Goal: Communication & Community: Answer question/provide support

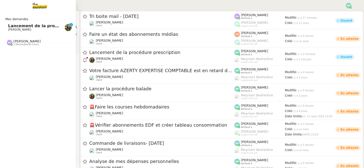
click at [13, 27] on span "Lancement de la procédure prescription" at bounding box center [54, 26] width 92 height 5
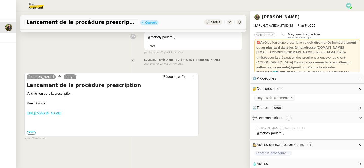
scroll to position [65, 0]
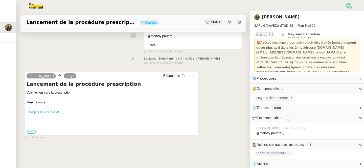
click at [61, 113] on link "[URL][DOMAIN_NAME]" at bounding box center [44, 112] width 35 height 4
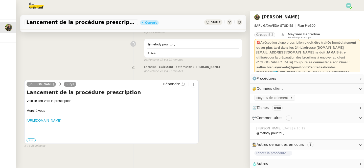
scroll to position [55, 0]
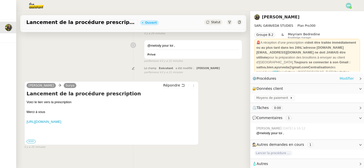
click at [352, 79] on link "Modifier" at bounding box center [347, 79] width 14 height 6
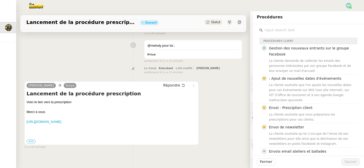
click at [284, 28] on input "text" at bounding box center [310, 30] width 95 height 7
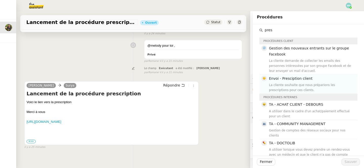
type input "pres"
click at [305, 85] on div "La cliente souhaite que nous préparions les prescriptions pour ces clients." at bounding box center [311, 88] width 85 height 10
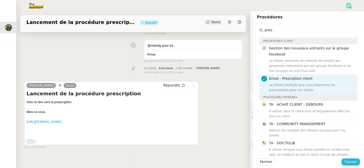
click at [351, 162] on span "Sauver" at bounding box center [351, 162] width 12 height 6
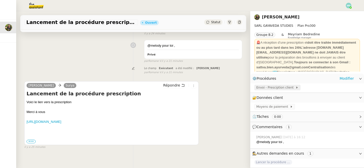
click at [272, 86] on span "Envoi - Presciption client" at bounding box center [275, 87] width 39 height 5
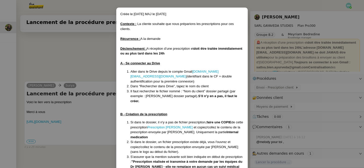
scroll to position [7, 0]
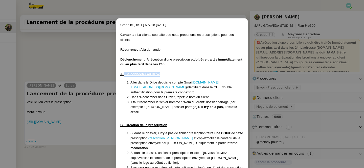
drag, startPoint x: 161, startPoint y: 76, endPoint x: 124, endPoint y: 75, distance: 36.9
click at [124, 75] on div "A - Se connecter au Drive" at bounding box center [181, 74] width 123 height 5
copy u "- Se connecter au Drive"
click at [82, 67] on nz-modal-container "Créée le [DATE] MAJ le [DATE] Contexte : La cliente souhaite que nous préparion…" at bounding box center [182, 84] width 364 height 168
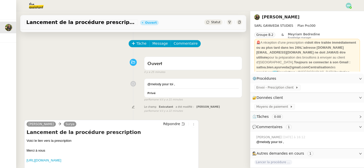
scroll to position [0, 0]
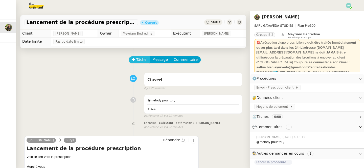
click at [138, 58] on span "Tâche" at bounding box center [141, 60] width 10 height 6
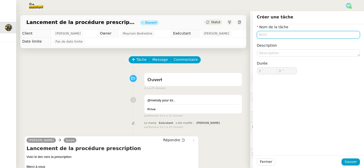
paste input "- Se connecter au Drive"
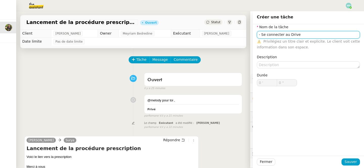
drag, startPoint x: 268, startPoint y: 34, endPoint x: 243, endPoint y: 32, distance: 24.6
click at [243, 32] on app-ticket "Lancement de la procédure prescription Ouvert Statut Client [PERSON_NAME] Owner…" at bounding box center [190, 89] width 348 height 157
click at [275, 34] on input "Connecter au Drive" at bounding box center [308, 34] width 103 height 7
click at [300, 45] on div "Connection au Drive" at bounding box center [308, 44] width 99 height 5
type input "Connection au Drive"
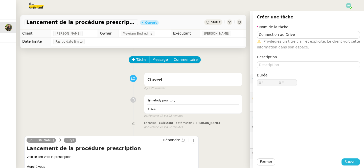
click at [351, 160] on span "Sauver" at bounding box center [351, 162] width 12 height 6
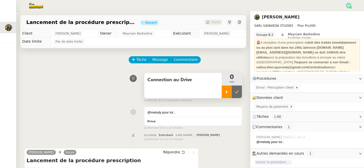
click at [228, 92] on icon at bounding box center [227, 92] width 4 height 4
click at [344, 79] on link "Modifier" at bounding box center [347, 79] width 14 height 6
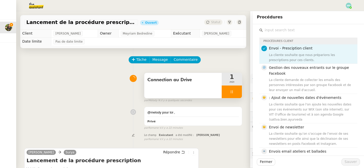
click at [233, 68] on div "Tâche Message Commentaire" at bounding box center [185, 62] width 113 height 12
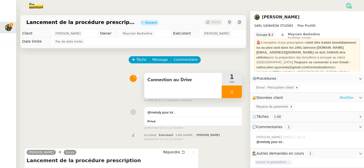
click at [343, 99] on link "Modifier" at bounding box center [347, 98] width 14 height 6
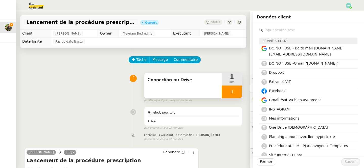
click at [280, 30] on input "text" at bounding box center [310, 30] width 95 height 7
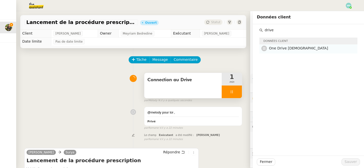
type input "drive"
click at [291, 51] on h4 "One Drive [DEMOGRAPHIC_DATA]" at bounding box center [311, 49] width 85 height 6
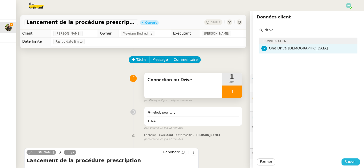
click at [353, 162] on span "Sauver" at bounding box center [351, 162] width 12 height 6
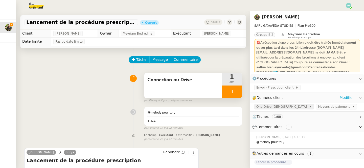
click at [276, 106] on span "One Drive [DEMOGRAPHIC_DATA]" at bounding box center [282, 106] width 53 height 5
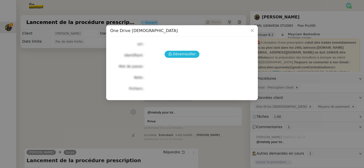
click at [181, 53] on span "Déverrouiller" at bounding box center [184, 54] width 23 height 6
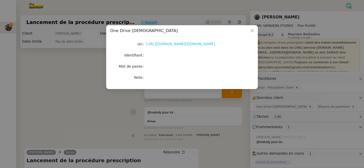
click at [177, 43] on link "[URL][DOMAIN_NAME][DOMAIN_NAME]" at bounding box center [180, 44] width 69 height 4
click at [97, 80] on nz-modal-container "One Drive Ayurveda Url [URL][DOMAIN_NAME][DOMAIN_NAME] Identifiant Mot de passe…" at bounding box center [182, 84] width 364 height 168
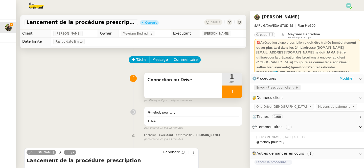
click at [277, 89] on span "Envoi - Presciption client" at bounding box center [275, 87] width 39 height 5
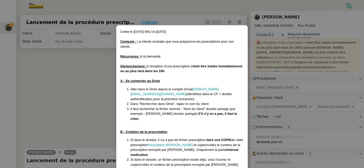
click at [322, 122] on nz-modal-container "Créée le [DATE] MAJ le [DATE] Contexte : La cliente souhaite que nous préparion…" at bounding box center [182, 84] width 364 height 168
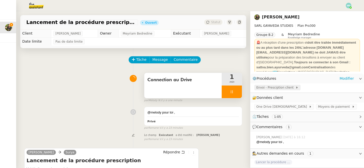
click at [274, 89] on span "Envoi - Presciption client" at bounding box center [275, 87] width 39 height 5
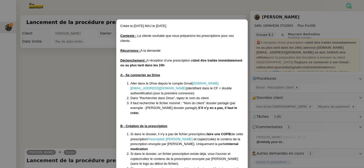
scroll to position [6, 0]
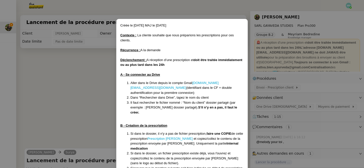
click at [101, 122] on nz-modal-container "Créée le [DATE] MAJ le [DATE] Contexte : La cliente souhaite que nous préparion…" at bounding box center [182, 84] width 364 height 168
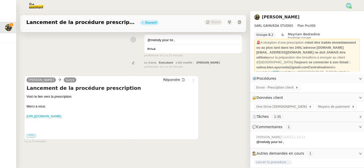
scroll to position [0, 0]
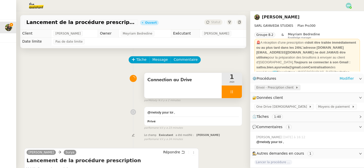
click at [273, 89] on span "Envoi - Presciption client" at bounding box center [275, 87] width 39 height 5
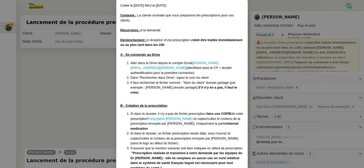
scroll to position [27, 0]
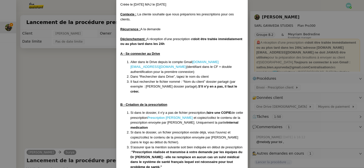
click at [101, 103] on nz-modal-container "Créée le [DATE] MAJ le [DATE] Contexte : La cliente souhaite que nous préparion…" at bounding box center [182, 84] width 364 height 168
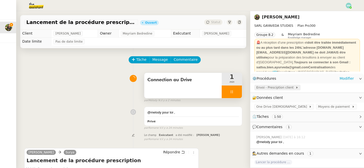
click at [265, 87] on span "Envoi - Presciption client" at bounding box center [275, 87] width 39 height 5
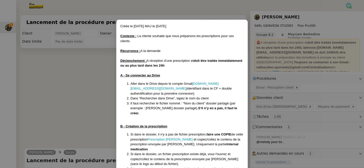
scroll to position [7, 0]
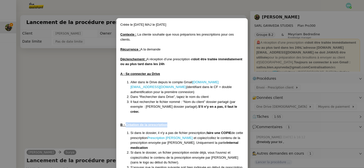
drag, startPoint x: 172, startPoint y: 120, endPoint x: 126, endPoint y: 118, distance: 45.8
click at [126, 123] on div "B - Création de la prescription" at bounding box center [181, 125] width 123 height 5
copy u "Création de la prescription"
click at [71, 128] on nz-modal-container "Créée le [DATE] MAJ le [DATE] Contexte : La cliente souhaite que nous préparion…" at bounding box center [182, 84] width 364 height 168
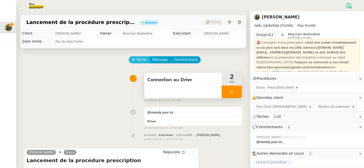
click at [138, 59] on span "Tâche" at bounding box center [141, 60] width 10 height 6
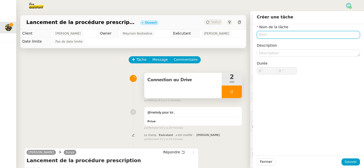
click at [277, 35] on input "text" at bounding box center [308, 34] width 103 height 7
paste input "Création de la prescription"
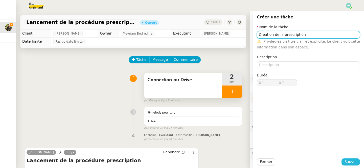
type input "Création de la prescription"
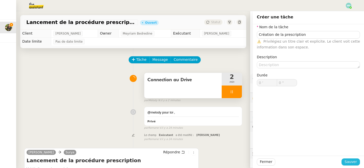
click at [350, 161] on span "Sauver" at bounding box center [351, 162] width 12 height 6
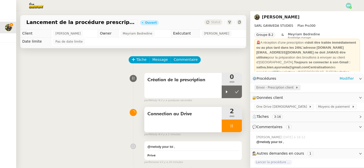
click at [272, 87] on span "Envoi - Presciption client" at bounding box center [275, 87] width 39 height 5
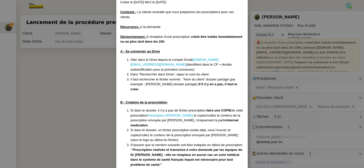
scroll to position [33, 0]
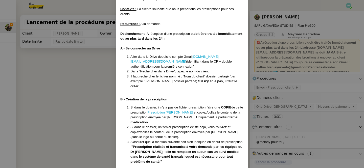
click at [83, 121] on nz-modal-container "Créée le [DATE] MAJ le [DATE] Contexte : La cliente souhaite que nous préparion…" at bounding box center [182, 84] width 364 height 168
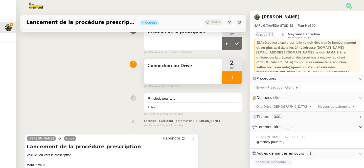
scroll to position [112, 0]
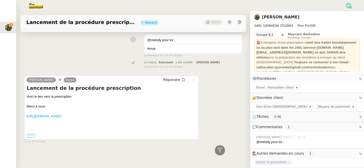
click at [29, 135] on label "•••" at bounding box center [31, 136] width 9 height 4
click at [0, 0] on input "•••" at bounding box center [0, 0] width 0 height 0
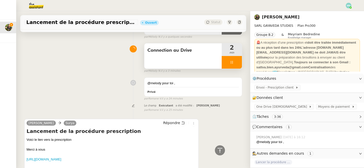
scroll to position [45, 0]
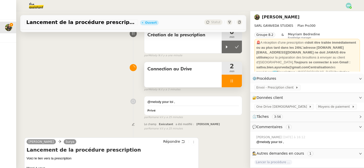
click at [228, 76] on div at bounding box center [232, 81] width 20 height 13
click at [236, 80] on icon at bounding box center [237, 81] width 4 height 4
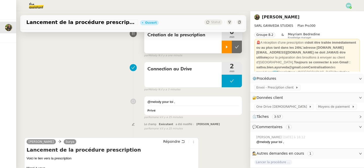
click at [226, 47] on icon at bounding box center [227, 47] width 2 height 3
click at [280, 88] on span "Envoi - Presciption client" at bounding box center [275, 87] width 39 height 5
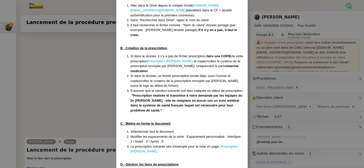
scroll to position [84, 0]
click at [175, 59] on link "Prescription [PERSON_NAME]" at bounding box center [169, 61] width 45 height 4
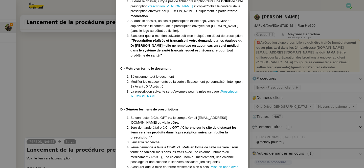
scroll to position [140, 0]
click at [226, 89] on link "Prescription [PERSON_NAME]" at bounding box center [184, 93] width 108 height 9
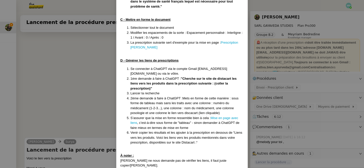
scroll to position [188, 0]
click at [226, 117] on link "Mise en page avec liens" at bounding box center [184, 121] width 108 height 9
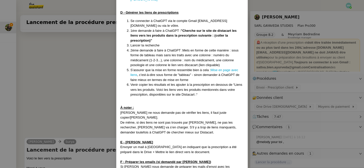
scroll to position [237, 0]
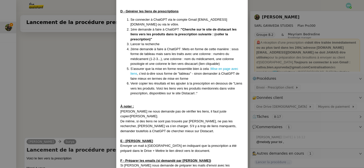
click at [302, 88] on nz-modal-container "Créée le [DATE] MAJ le [DATE] Contexte : La cliente souhaite que nous préparion…" at bounding box center [182, 84] width 364 height 168
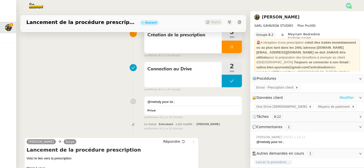
click at [349, 97] on link "Modifier" at bounding box center [347, 98] width 14 height 6
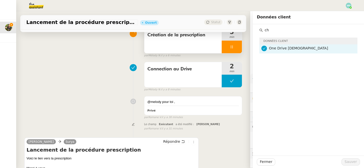
type input "c"
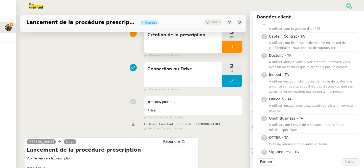
scroll to position [107, 0]
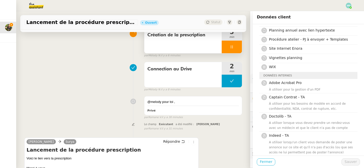
click at [266, 164] on span "Fermer" at bounding box center [266, 162] width 12 height 6
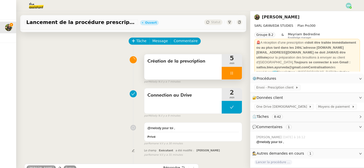
scroll to position [13, 0]
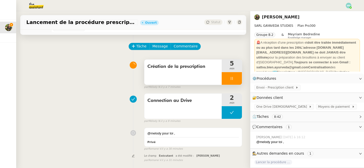
click at [228, 81] on div at bounding box center [232, 78] width 20 height 13
click at [236, 81] on button at bounding box center [237, 78] width 10 height 13
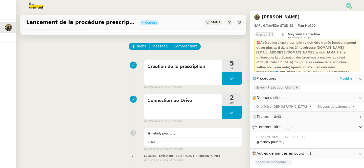
click at [275, 87] on span "Envoi - Presciption client" at bounding box center [275, 87] width 39 height 5
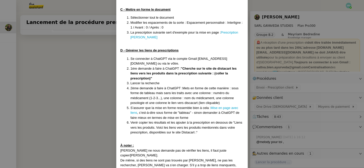
scroll to position [199, 0]
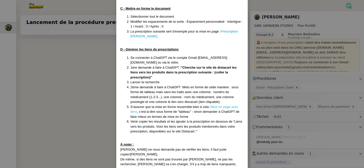
click at [216, 105] on link "Mise en page avec liens" at bounding box center [184, 109] width 108 height 9
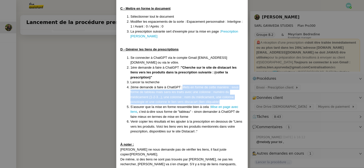
drag, startPoint x: 183, startPoint y: 77, endPoint x: 231, endPoint y: 91, distance: 50.2
click at [231, 91] on li "2ème demande à faire à ChatGPT : Mets en forme de cette manière : sous forme de…" at bounding box center [186, 95] width 113 height 20
copy li "Mets en forme de cette manière : sous forme de tableau mais sans les traits ave…"
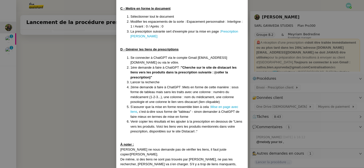
click at [61, 88] on nz-modal-container "Créée le [DATE] MAJ le [DATE] Contexte : La cliente souhaite que nous préparion…" at bounding box center [182, 84] width 364 height 168
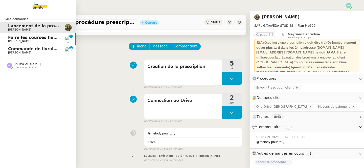
click at [23, 38] on span "Faire les courses hebdomadaires" at bounding box center [45, 37] width 75 height 5
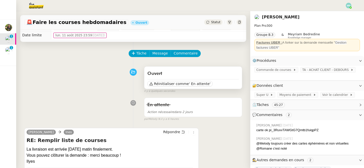
scroll to position [6, 0]
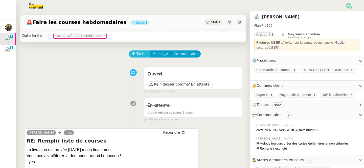
click at [141, 55] on span "Tâche" at bounding box center [141, 54] width 10 height 6
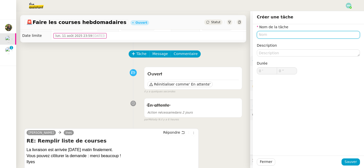
type input "E"
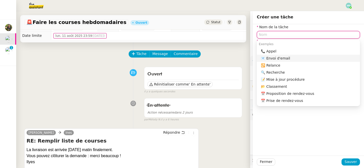
click at [278, 57] on div "📧 Envoi d'email" at bounding box center [309, 58] width 97 height 5
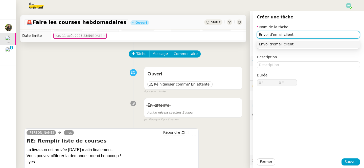
click at [295, 44] on div "Envoi d'email client" at bounding box center [308, 44] width 99 height 5
type input "Envoi d'email client"
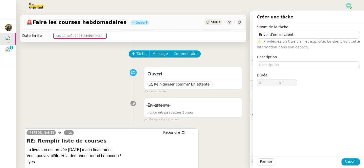
click at [352, 158] on div "Fermer Sauver" at bounding box center [308, 162] width 111 height 12
click at [350, 160] on span "Sauver" at bounding box center [351, 162] width 12 height 6
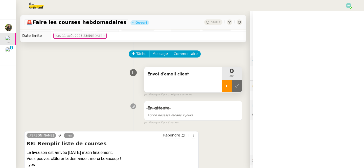
click at [227, 87] on icon at bounding box center [227, 86] width 4 height 4
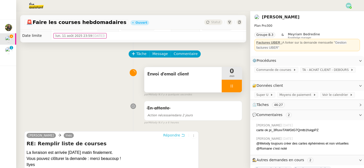
click at [174, 134] on span "Répondre" at bounding box center [171, 135] width 17 height 5
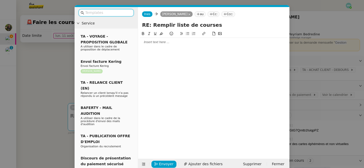
click at [152, 44] on div at bounding box center [213, 42] width 147 height 5
click at [101, 13] on input "text" at bounding box center [108, 13] width 46 height 6
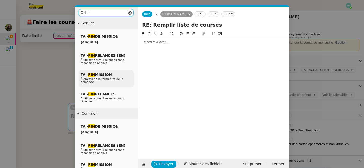
type input "fin"
click at [104, 83] on p "À envoyer à la fermeture de la demande" at bounding box center [106, 81] width 51 height 6
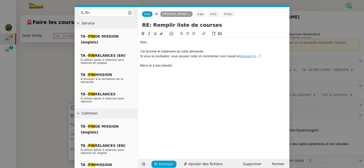
click at [163, 48] on div at bounding box center [213, 47] width 147 height 5
drag, startPoint x: 157, startPoint y: 51, endPoint x: 132, endPoint y: 51, distance: 24.8
click at [132, 51] on nz-layout "fin Service TA - FIN DE MISSION (anglais) TA - FIN RELANCES (EN) À utiliser apr…" at bounding box center [182, 88] width 215 height 163
click at [180, 58] on div "Si vous le souhaitez, vous pouvez noter et commenter mon travail en cliquant ic…" at bounding box center [213, 56] width 147 height 5
click at [187, 51] on div "Comme demandé je cloture le traitement de votre demande." at bounding box center [213, 51] width 147 height 5
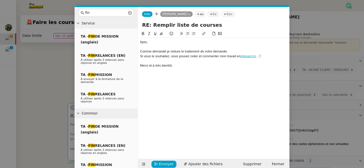
click at [179, 51] on div "Comme demandé je cloture le traitement de votre demande." at bounding box center [213, 51] width 147 height 5
click at [0, 0] on lt-span "cl ô ture" at bounding box center [0, 0] width 0 height 0
click at [160, 52] on div "Comme demandé je clôture le traitement de votre demande." at bounding box center [213, 51] width 147 height 5
click at [0, 0] on lt-span "demandé ," at bounding box center [0, 0] width 0 height 0
click at [156, 48] on div at bounding box center [213, 47] width 147 height 5
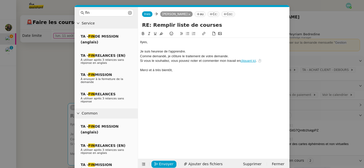
click at [157, 51] on div "Je suis heurese de l'apprendre." at bounding box center [213, 51] width 147 height 5
click at [0, 0] on lt-span "heureuse" at bounding box center [0, 0] width 0 height 0
click at [193, 50] on div "Je suis heureuse de l'apprendre." at bounding box center [213, 51] width 147 height 5
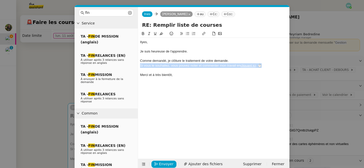
drag, startPoint x: 268, startPoint y: 65, endPoint x: 138, endPoint y: 67, distance: 130.7
click at [138, 67] on nz-layout "fin Service TA - FIN DE MISSION (anglais) TA - FIN RELANCES (EN) À utiliser apr…" at bounding box center [182, 88] width 215 height 163
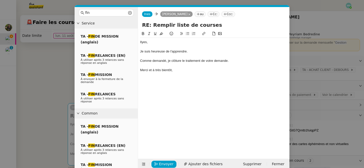
scroll to position [7, 0]
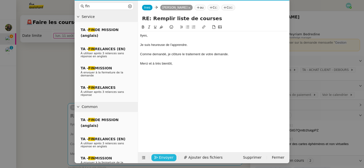
click at [162, 158] on span "Envoyer" at bounding box center [166, 158] width 14 height 6
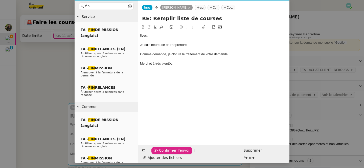
click at [163, 154] on span "Confirmer l'envoi" at bounding box center [174, 151] width 30 height 6
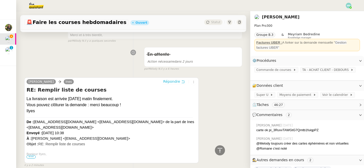
scroll to position [0, 0]
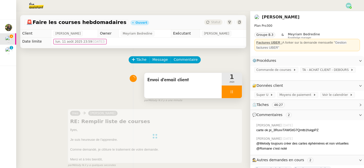
click at [228, 90] on div at bounding box center [232, 92] width 20 height 13
click at [235, 93] on icon at bounding box center [237, 92] width 4 height 4
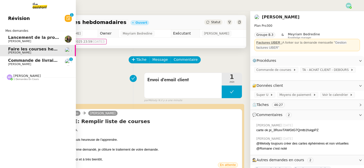
click at [21, 63] on span "Commande de livraisons- [DATE]" at bounding box center [45, 60] width 74 height 5
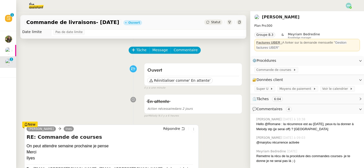
scroll to position [10, 0]
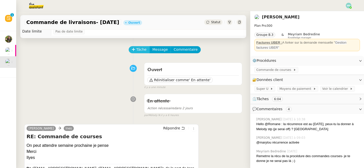
click at [138, 50] on span "Tâche" at bounding box center [141, 50] width 10 height 6
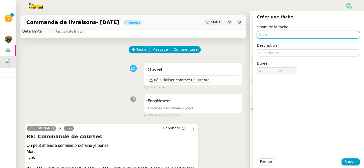
click at [270, 36] on input "text" at bounding box center [308, 34] width 103 height 7
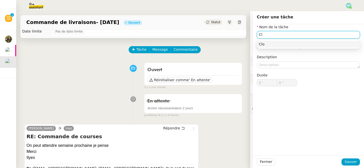
type input "C"
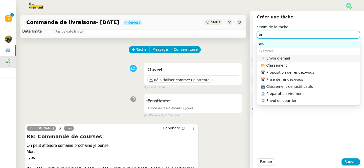
click at [290, 58] on div "📧 Envoi d'email" at bounding box center [309, 58] width 97 height 5
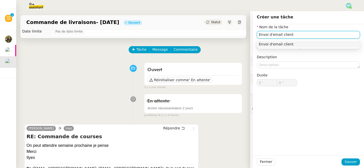
click at [294, 46] on div "Envoi d'email client" at bounding box center [308, 44] width 99 height 5
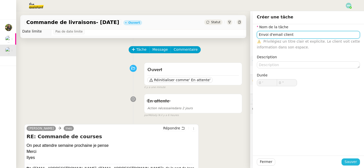
type input "Envoi d'email client"
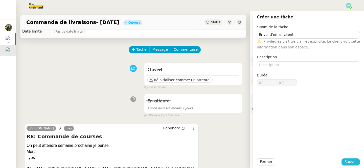
click at [351, 163] on span "Sauver" at bounding box center [351, 162] width 12 height 6
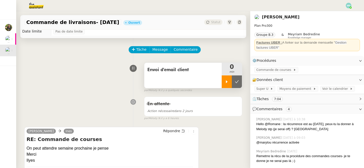
click at [229, 85] on div at bounding box center [227, 82] width 10 height 13
click at [176, 131] on span "Répondre" at bounding box center [171, 131] width 17 height 5
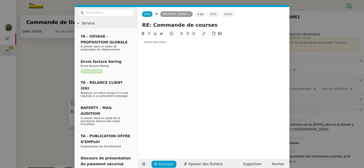
click at [159, 43] on div at bounding box center [213, 42] width 147 height 5
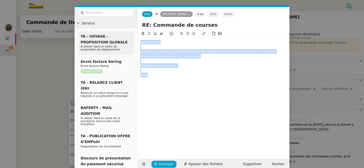
drag, startPoint x: 152, startPoint y: 75, endPoint x: 132, endPoint y: 33, distance: 47.3
click at [132, 33] on nz-layout "Service TA - VOYAGE - PROPOSITION GLOBALE A utiliser dans le cadre de propositi…" at bounding box center [182, 88] width 215 height 163
copy div "Bonjour Ilyes, C'est noté, je cloture aussi cette demande et j'attends votre re…"
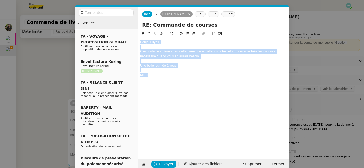
click at [183, 71] on div at bounding box center [213, 70] width 147 height 5
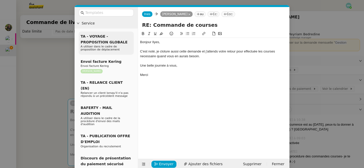
drag, startPoint x: 186, startPoint y: 65, endPoint x: 133, endPoint y: 50, distance: 55.0
click at [133, 50] on nz-layout "Service TA - VOYAGE - PROPOSITION GLOBALE A utiliser dans le cadre de propositi…" at bounding box center [182, 88] width 215 height 163
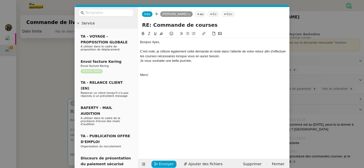
click at [229, 55] on div "C’est noté, je clôture également cette demande et reste dans l’attente de votre…" at bounding box center [213, 53] width 147 height 9
click at [152, 74] on div at bounding box center [213, 75] width 147 height 5
click at [153, 76] on div "Merci" at bounding box center [213, 75] width 147 height 5
click at [162, 162] on span "Envoyer" at bounding box center [166, 165] width 14 height 6
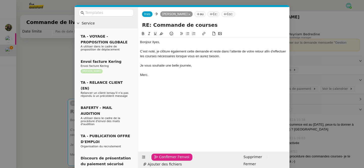
click at [162, 160] on span "Confirmer l'envoi" at bounding box center [174, 157] width 30 height 6
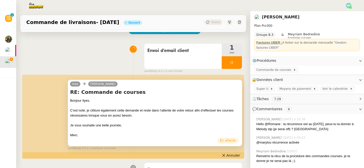
scroll to position [35, 0]
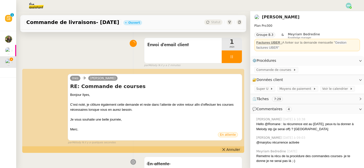
click at [231, 149] on span "Annuler" at bounding box center [234, 149] width 14 height 5
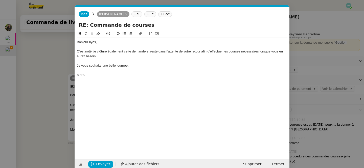
scroll to position [0, 11]
click at [29, 54] on nz-modal-container "Service TA - VOYAGE - PROPOSITION GLOBALE A utiliser dans le cadre de propositi…" at bounding box center [182, 84] width 364 height 168
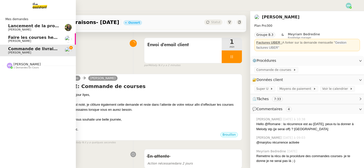
click at [13, 39] on span "Faire les courses hebdomadaires" at bounding box center [45, 37] width 75 height 5
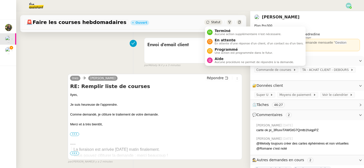
click at [216, 21] on span "Statut" at bounding box center [215, 22] width 9 height 4
click at [220, 29] on span "Terminé" at bounding box center [248, 31] width 67 height 4
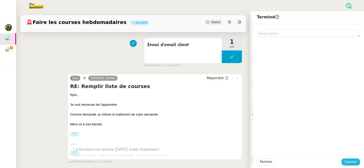
click at [353, 162] on span "Sauver" at bounding box center [351, 162] width 12 height 6
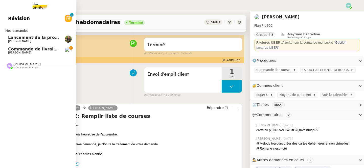
click at [16, 50] on span "Commande de livraisons- [DATE]" at bounding box center [45, 49] width 74 height 5
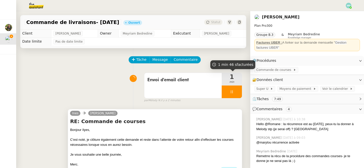
click at [198, 128] on div "Bonjour Ilyes," at bounding box center [155, 130] width 170 height 5
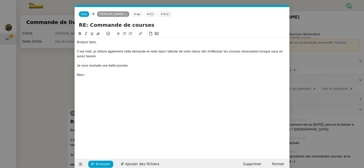
scroll to position [0, 11]
click at [104, 164] on span "Envoyer" at bounding box center [103, 165] width 14 height 6
click at [104, 164] on span "Confirmer l'envoi" at bounding box center [111, 165] width 30 height 6
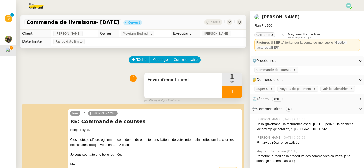
click at [229, 91] on div at bounding box center [232, 92] width 20 height 13
click at [234, 92] on button at bounding box center [237, 92] width 10 height 13
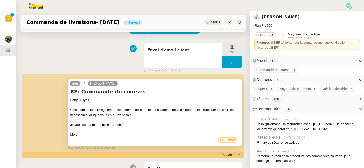
scroll to position [0, 0]
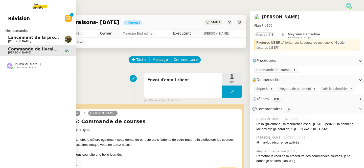
click at [10, 39] on span "Lancement de la procédure prescription" at bounding box center [54, 37] width 92 height 5
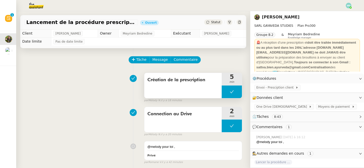
click at [229, 94] on button at bounding box center [232, 92] width 20 height 13
click at [228, 94] on icon at bounding box center [227, 92] width 4 height 4
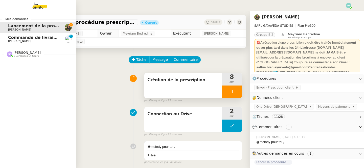
click at [18, 38] on span "Commande de livraisons- [DATE]" at bounding box center [45, 37] width 74 height 5
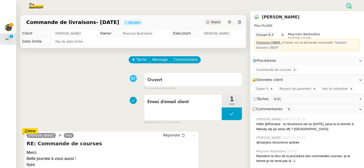
click at [213, 21] on span "Statut" at bounding box center [215, 22] width 9 height 4
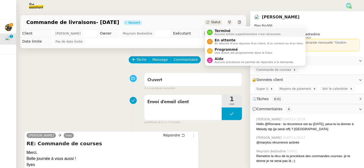
click at [227, 33] on span "Aucune action supplémentaire n'est nécessaire." at bounding box center [248, 34] width 67 height 3
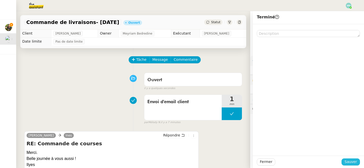
click at [353, 163] on span "Sauver" at bounding box center [351, 162] width 12 height 6
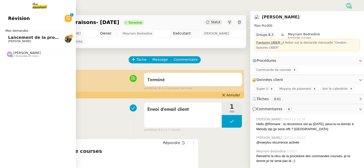
click at [10, 39] on span "Lancement de la procédure prescription" at bounding box center [54, 37] width 92 height 5
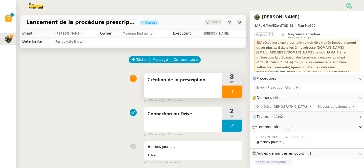
click at [228, 93] on div at bounding box center [232, 92] width 20 height 13
click at [235, 93] on icon at bounding box center [237, 92] width 4 height 4
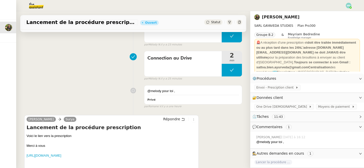
scroll to position [100, 0]
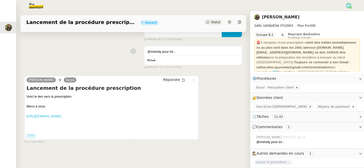
click at [61, 115] on link "[URL][DOMAIN_NAME]" at bounding box center [44, 117] width 35 height 4
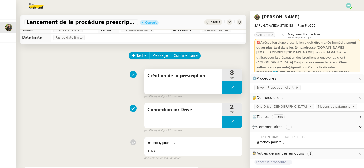
scroll to position [0, 0]
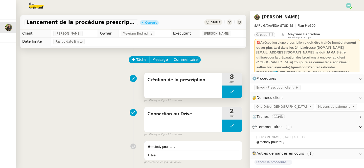
click at [227, 90] on button at bounding box center [232, 92] width 20 height 13
click at [227, 94] on icon at bounding box center [227, 92] width 4 height 4
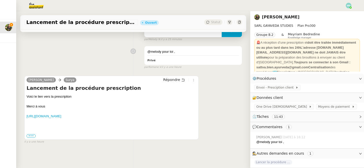
scroll to position [100, 0]
click at [272, 88] on span "Envoi - Presciption client" at bounding box center [275, 87] width 39 height 5
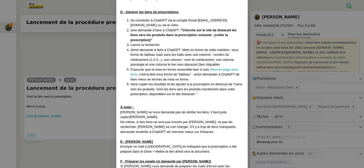
scroll to position [237, 0]
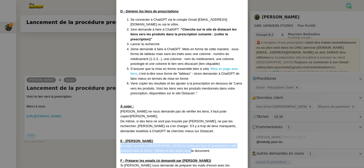
drag, startPoint x: 181, startPoint y: 136, endPoint x: 121, endPoint y: 130, distance: 60.2
click at [121, 144] on div "Envoyer un mail à [GEOGRAPHIC_DATA] en indiquant que la prescription a été prép…" at bounding box center [181, 149] width 123 height 10
copy span "Envoyer un mail à [GEOGRAPHIC_DATA] en indiquant que la prescription a été prép…"
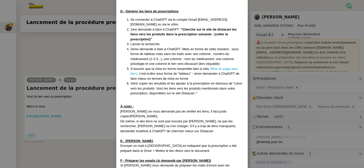
click at [86, 86] on nz-modal-container "Créée le [DATE] MAJ le [DATE] Contexte : La cliente souhaite que nous préparion…" at bounding box center [182, 84] width 364 height 168
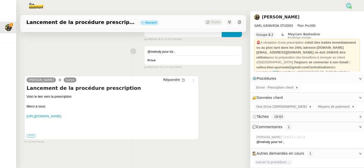
scroll to position [0, 0]
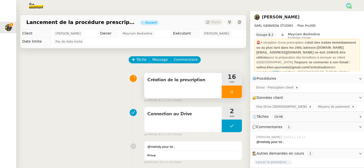
click at [226, 88] on div at bounding box center [232, 92] width 20 height 13
click at [237, 90] on icon at bounding box center [237, 92] width 4 height 4
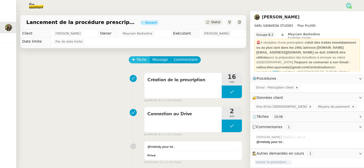
click at [139, 59] on span "Tâche" at bounding box center [141, 60] width 10 height 6
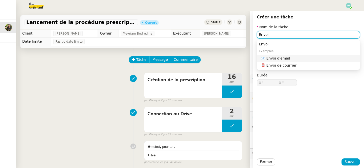
click at [279, 58] on div "📧 Envoi d'email" at bounding box center [309, 58] width 97 height 5
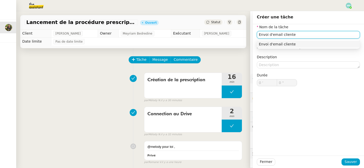
click at [305, 44] on div "Envoi d'email cliente" at bounding box center [308, 44] width 99 height 5
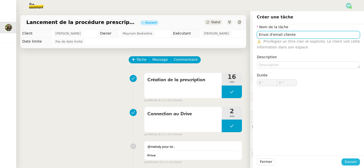
type input "Envoi d'email cliente"
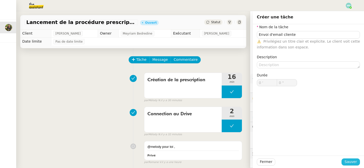
click at [348, 162] on span "Sauver" at bounding box center [351, 162] width 12 height 6
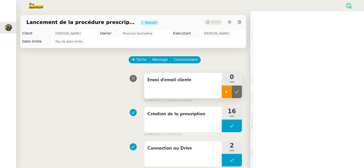
click at [224, 89] on div at bounding box center [227, 92] width 10 height 13
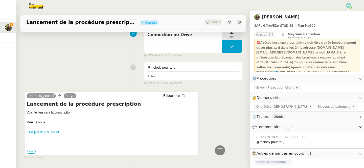
scroll to position [110, 0]
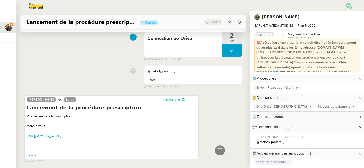
click at [176, 100] on span "Répondre" at bounding box center [171, 99] width 17 height 5
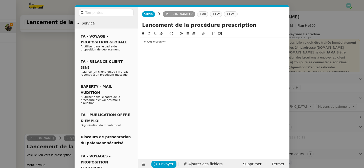
scroll to position [149, 0]
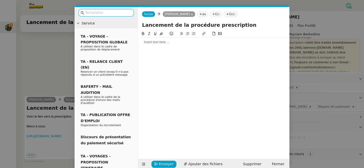
click at [165, 47] on div at bounding box center [213, 91] width 147 height 120
click at [152, 39] on div at bounding box center [213, 42] width 147 height 9
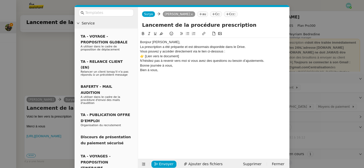
scroll to position [188, 0]
click at [163, 43] on div "Bonjour [PERSON_NAME]," at bounding box center [213, 42] width 147 height 5
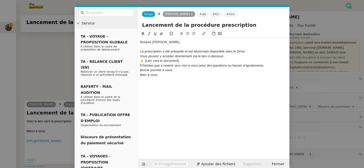
scroll to position [193, 0]
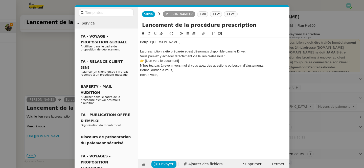
click at [253, 49] on div "La prescription a été préparée et est désormais disponible dans le Drive." at bounding box center [213, 51] width 147 height 5
click at [249, 50] on div "La prescription a été préparée et est désormais disponible dans le Drive." at bounding box center [213, 51] width 147 height 5
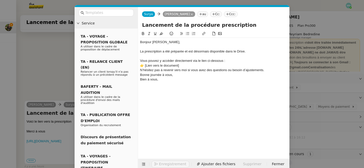
scroll to position [198, 0]
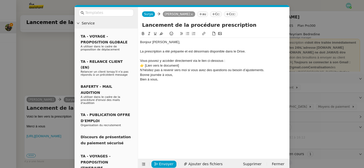
click at [232, 59] on div "Vous pouvez y accéder directement via le lien ci-dessous :" at bounding box center [213, 61] width 147 height 5
click at [187, 67] on div "👉 [Lien vers le document]" at bounding box center [213, 65] width 147 height 5
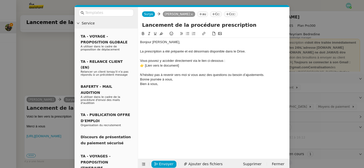
scroll to position [203, 0]
click at [266, 75] on div "N’hésitez pas à revenir vers moi si vous avez des questions ou besoin d’ajustem…" at bounding box center [213, 75] width 147 height 5
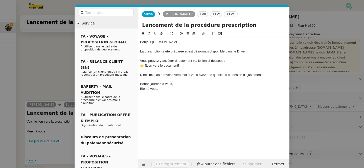
scroll to position [208, 0]
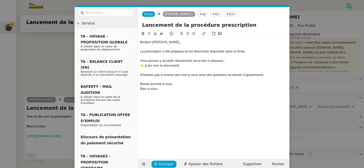
click at [187, 84] on div "Bonne journée à vous," at bounding box center [213, 84] width 147 height 5
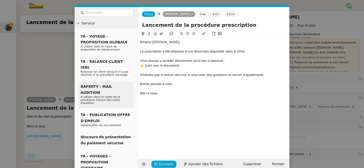
drag, startPoint x: 163, startPoint y: 93, endPoint x: 133, endPoint y: 93, distance: 30.1
click at [133, 93] on nz-layout "Service TA - VOYAGE - PROPOSITION GLOBALE A utiliser dans le cadre de propositi…" at bounding box center [182, 88] width 215 height 163
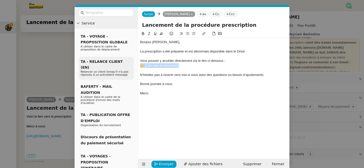
drag, startPoint x: 192, startPoint y: 66, endPoint x: 133, endPoint y: 65, distance: 58.4
click at [133, 65] on nz-layout "Service TA - VOYAGE - PROPOSITION GLOBALE A utiliser dans le cadre de propositi…" at bounding box center [182, 88] width 215 height 163
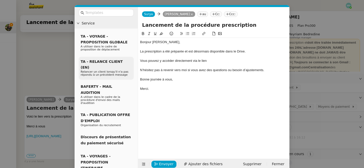
scroll to position [208, 0]
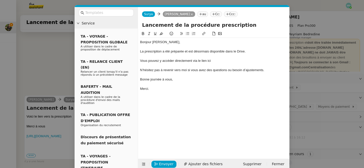
drag, startPoint x: 213, startPoint y: 62, endPoint x: 209, endPoint y: 62, distance: 4.8
click at [209, 62] on div "Vous pouvez y accéder directement via le lien ici" at bounding box center [213, 61] width 147 height 5
click at [204, 34] on icon at bounding box center [204, 34] width 4 height 4
type input "ici"
paste input "[URL][DOMAIN_NAME]"
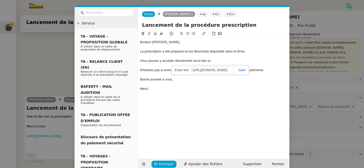
scroll to position [0, 177]
type input "[URL][DOMAIN_NAME]"
click at [244, 70] on link at bounding box center [240, 70] width 12 height 4
click at [194, 116] on div "Bonjour Enora, La prescription a été préparée et est désormais disponible dans …" at bounding box center [213, 91] width 147 height 120
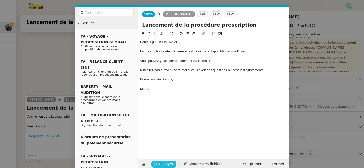
click at [165, 165] on span "Envoyer" at bounding box center [166, 165] width 14 height 6
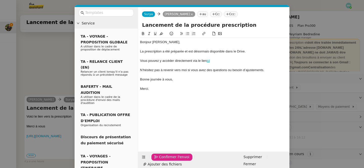
click at [165, 160] on span "Confirmer l'envoi" at bounding box center [174, 157] width 30 height 6
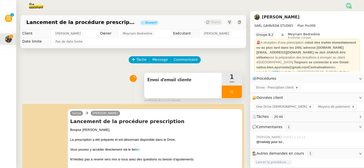
click at [228, 91] on div at bounding box center [232, 92] width 20 height 13
click at [237, 91] on icon at bounding box center [237, 92] width 4 height 4
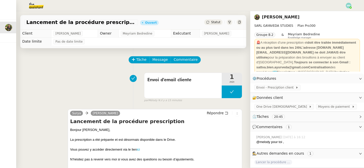
click at [216, 24] on span "Statut" at bounding box center [215, 22] width 9 height 4
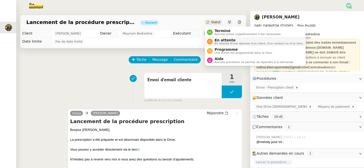
click at [224, 40] on span "En attente" at bounding box center [259, 40] width 89 height 4
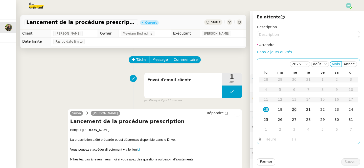
click at [296, 110] on div "20" at bounding box center [295, 110] width 6 height 6
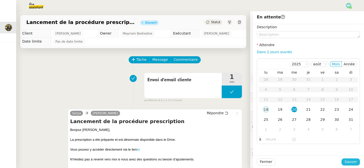
click at [349, 160] on span "Sauver" at bounding box center [351, 162] width 12 height 6
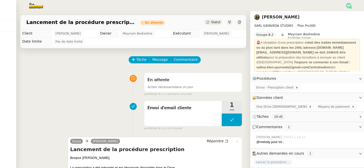
click at [36, 4] on img at bounding box center [32, 5] width 39 height 11
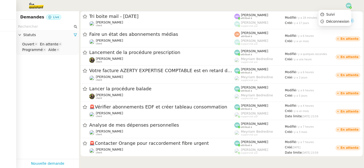
click at [347, 6] on img at bounding box center [349, 6] width 6 height 6
click at [339, 12] on li "Suivi" at bounding box center [335, 14] width 33 height 7
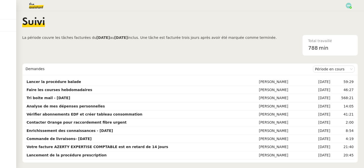
click at [32, 4] on img at bounding box center [32, 5] width 39 height 11
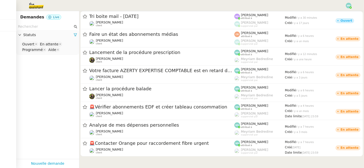
click at [35, 5] on img at bounding box center [32, 5] width 39 height 11
